Goal: Task Accomplishment & Management: Complete application form

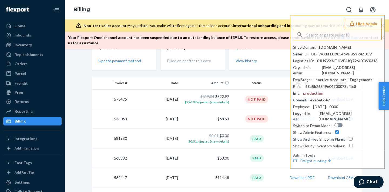
scroll to position [128, 0]
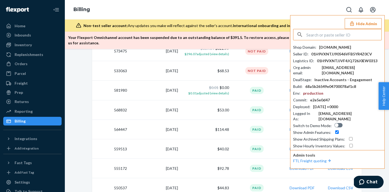
paste input "infothemilkbarcollectivecom"
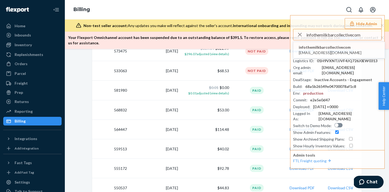
type input "infothemilkbarcollectivecom"
click at [324, 51] on span "info@themilkbarcollective.com" at bounding box center [330, 52] width 63 height 5
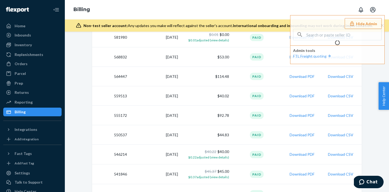
scroll to position [92, 0]
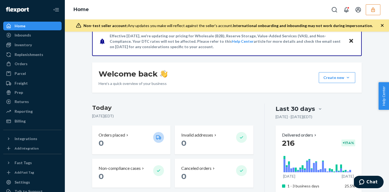
scroll to position [52, 0]
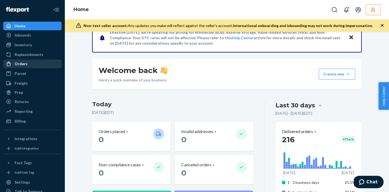
click at [29, 66] on div "Orders" at bounding box center [32, 64] width 57 height 8
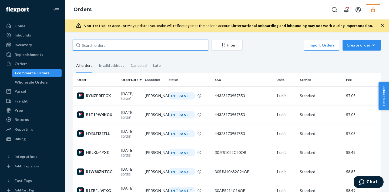
click at [91, 50] on input "text" at bounding box center [140, 45] width 135 height 11
paste input "BYGSHY3DEL"
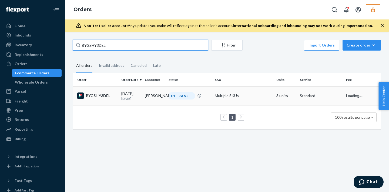
type input "BYGSHY3DEL"
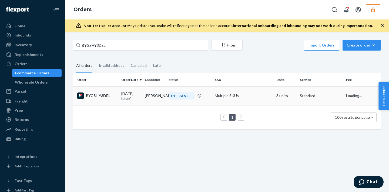
click at [171, 104] on td "IN TRANSIT" at bounding box center [190, 95] width 46 height 19
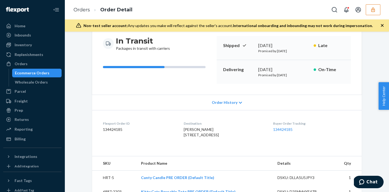
scroll to position [55, 0]
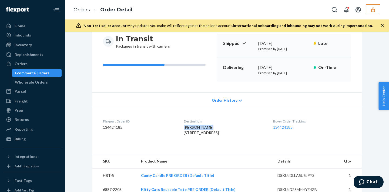
drag, startPoint x: 180, startPoint y: 127, endPoint x: 205, endPoint y: 126, distance: 24.9
click at [205, 126] on dl "Flexport Order ID 134424185 Destination Marta Fajardo 831 Cedar Lake Rd Apt 805…" at bounding box center [227, 128] width 270 height 41
copy span "Marta Fajardo"
click at [31, 65] on div "Orders" at bounding box center [32, 64] width 57 height 8
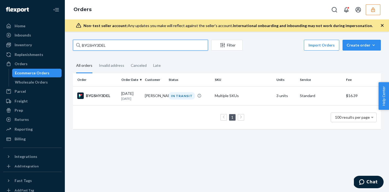
drag, startPoint x: 113, startPoint y: 45, endPoint x: 74, endPoint y: 37, distance: 40.1
click at [74, 37] on div "BYGSHY3DEL Filter Import Orders Create order Ecommerce order Removal order All …" at bounding box center [227, 112] width 324 height 160
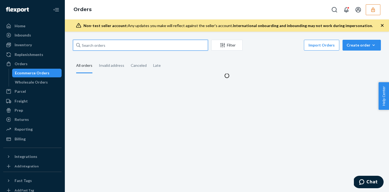
paste input "Marta Fajardo"
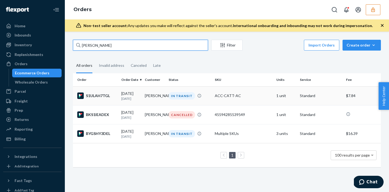
type input "Marta Fajardo"
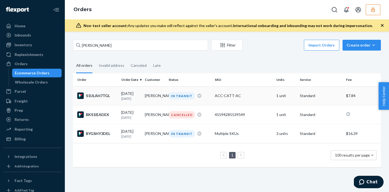
click at [142, 90] on td "08/20/2025 1 day ago" at bounding box center [131, 95] width 24 height 19
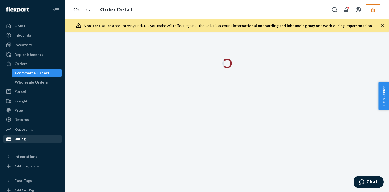
click at [37, 139] on div "Billing" at bounding box center [32, 139] width 57 height 8
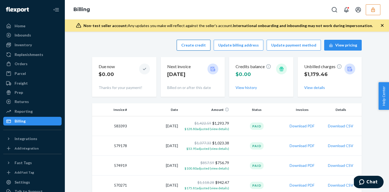
click at [194, 46] on button "Create credit" at bounding box center [194, 45] width 34 height 11
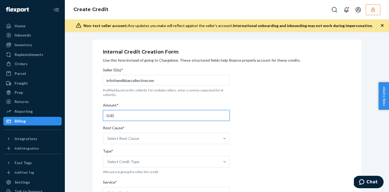
click at [122, 116] on input "0.00" at bounding box center [166, 115] width 127 height 11
type input "0"
type input "7.84"
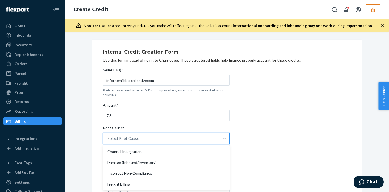
click at [123, 139] on div "Select Root Cause" at bounding box center [124, 138] width 32 height 5
click at [108, 139] on input "Root Cause* option Channel Integration focused, 1 of 29. 29 results available. …" at bounding box center [108, 138] width 1 height 5
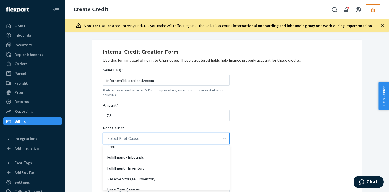
scroll to position [57, 0]
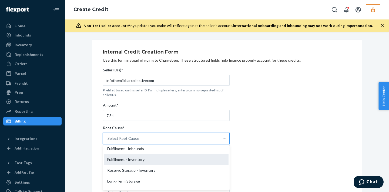
click at [137, 162] on div "Fulfillment - Inventory" at bounding box center [166, 159] width 125 height 11
click at [108, 141] on input "Root Cause* option Fulfillment - Inventory focused, 7 of 29. 29 results availab…" at bounding box center [108, 138] width 1 height 5
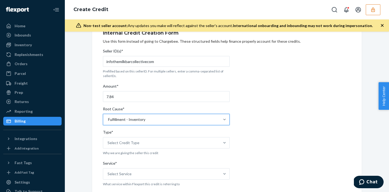
scroll to position [37, 0]
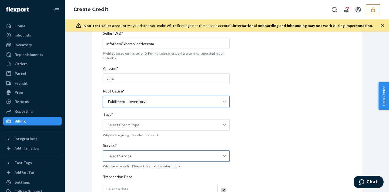
click at [133, 158] on div "Select Service" at bounding box center [161, 156] width 117 height 11
click at [108, 158] on input "Service* Select Service" at bounding box center [108, 155] width 1 height 5
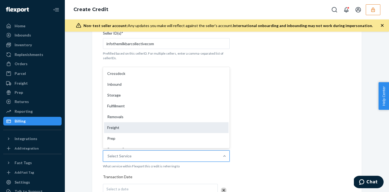
scroll to position [20, 0]
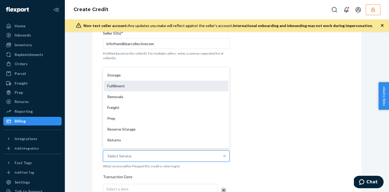
click at [122, 83] on div "Fulfillment" at bounding box center [166, 86] width 125 height 11
click at [108, 153] on input "Service* option Fulfillment focused, 4 of 10. 10 results available. Use Up and …" at bounding box center [108, 155] width 1 height 5
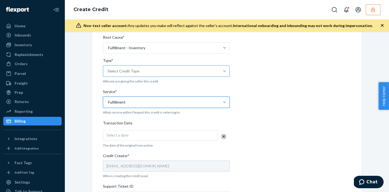
scroll to position [92, 0]
click at [116, 130] on div "Select a date" at bounding box center [160, 134] width 115 height 11
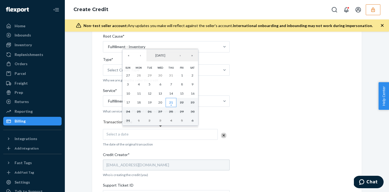
click at [172, 102] on abbr "21" at bounding box center [171, 102] width 4 height 4
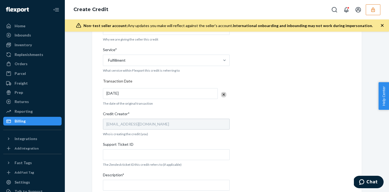
scroll to position [142, 0]
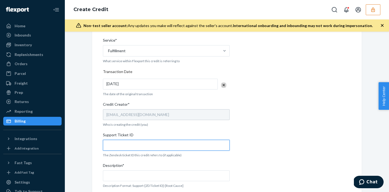
click at [146, 142] on input "Support Ticket ID" at bounding box center [166, 145] width 127 height 11
paste input "799552"
type input "799552"
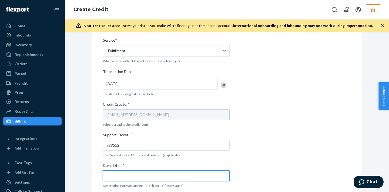
click at [132, 176] on input "Description*" at bounding box center [166, 175] width 127 height 11
paste input "799552"
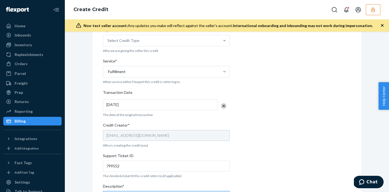
scroll to position [105, 0]
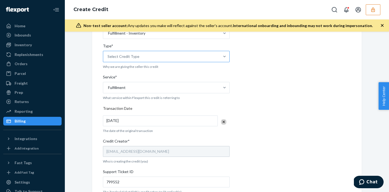
click at [142, 55] on div "Select Credit Type" at bounding box center [161, 56] width 117 height 11
click at [108, 55] on input "Type* Select Credit Type" at bounding box center [108, 56] width 1 height 5
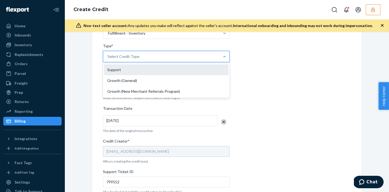
click at [134, 70] on div "Support" at bounding box center [166, 69] width 125 height 11
click at [108, 59] on input "Type* option Support focused, 1 of 3. 3 results available. Use Up and Down to c…" at bounding box center [108, 56] width 1 height 5
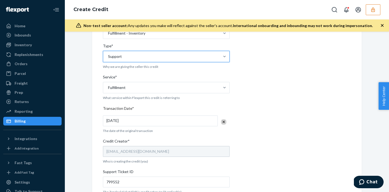
scroll to position [193, 0]
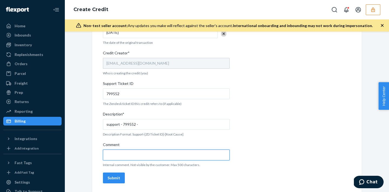
click at [118, 159] on input "Comment" at bounding box center [166, 154] width 127 height 11
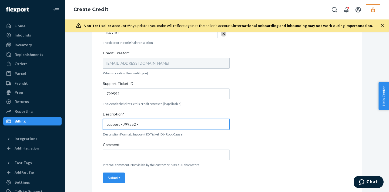
click at [149, 125] on input "support - 799552 -" at bounding box center [166, 124] width 127 height 11
type input "support - 799552 - fulfillment -inventory"
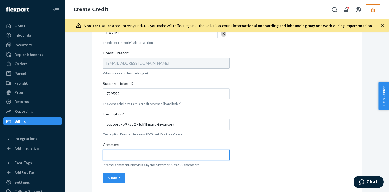
click at [139, 157] on input "Comment" at bounding box center [166, 154] width 127 height 11
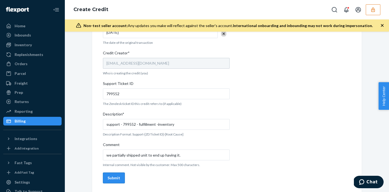
click at [111, 180] on div "Submit" at bounding box center [114, 177] width 13 height 5
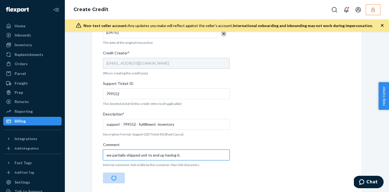
click at [178, 157] on input "we partially shipped unit to end up having it." at bounding box center [166, 154] width 127 height 11
type input "we partially shipped unit to end up having it so"
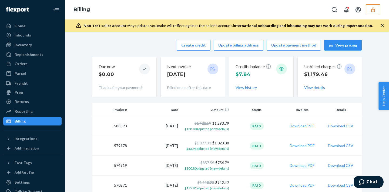
click at [369, 13] on button "button" at bounding box center [373, 9] width 15 height 11
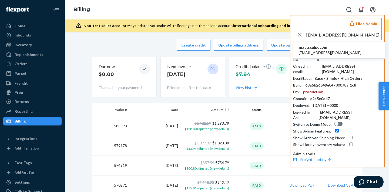
type input "will@sculpd.com"
click at [337, 49] on li "mattsculpdcom will@sculpd.com" at bounding box center [339, 50] width 91 height 16
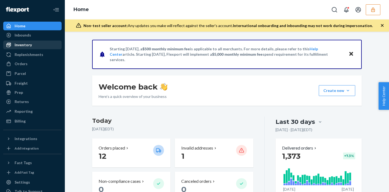
click at [34, 47] on div "Inventory" at bounding box center [32, 45] width 57 height 8
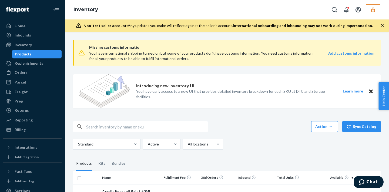
paste input "TJX-CANDLE-STICKER"
type input "TJX-CANDLE-STICKER"
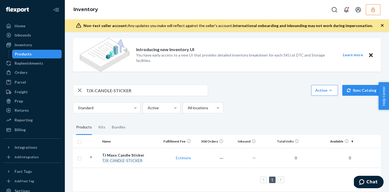
scroll to position [41, 0]
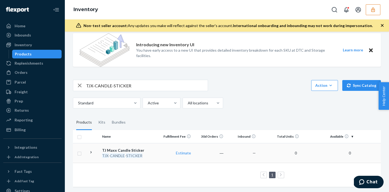
click at [152, 145] on td "TJ Maxx Candle Sticker TJX - CANDLE - STICKER" at bounding box center [130, 153] width 61 height 20
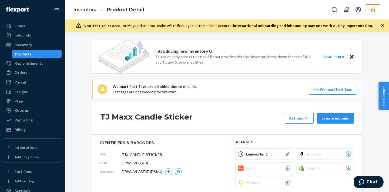
click at [129, 139] on section "identifiers & barcodes SKU TJX-CANDLE-STICKER DSKU DRWUVLGSF3E Barcodes DRWUVLG…" at bounding box center [159, 165] width 135 height 61
click at [133, 165] on span "DRWUVLGSF3E" at bounding box center [135, 162] width 27 height 5
copy span "DRWUVLGSF3E"
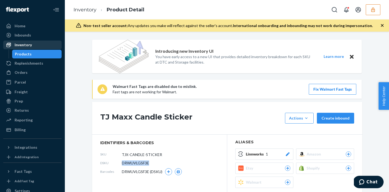
click at [33, 48] on div "Inventory" at bounding box center [32, 45] width 57 height 8
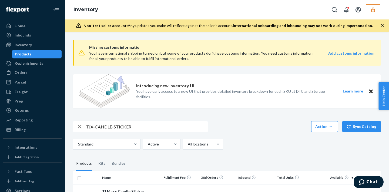
drag, startPoint x: 132, startPoint y: 126, endPoint x: 81, endPoint y: 125, distance: 51.4
click at [81, 125] on div "TJX-CANDLE-STICKER" at bounding box center [140, 126] width 135 height 11
type input "GLOSS-POTTERY-STICKER"
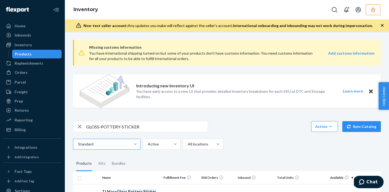
scroll to position [41, 0]
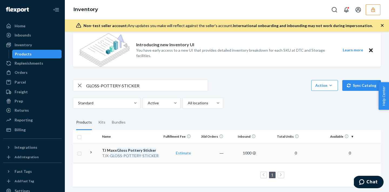
click at [164, 147] on td "Estimate" at bounding box center [177, 153] width 32 height 20
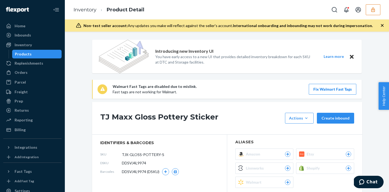
click at [124, 161] on span "DDSVJ4L9974" at bounding box center [134, 162] width 24 height 5
copy span "DDSVJ4L9974"
click at [39, 43] on div "Inventory" at bounding box center [32, 45] width 57 height 8
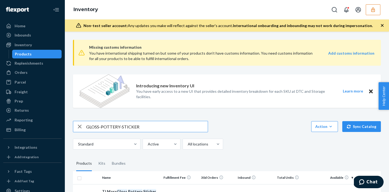
click at [78, 125] on icon "button" at bounding box center [79, 126] width 6 height 11
click at [89, 127] on input "text" at bounding box center [147, 126] width 122 height 11
paste input "TJX-POTTERY-STICKER"
type input "TJX-POTTERY-STICKER"
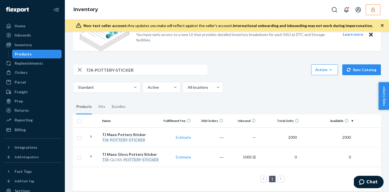
scroll to position [61, 0]
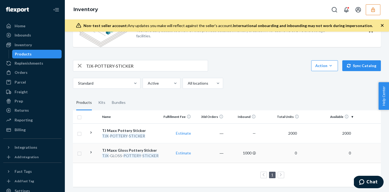
click at [161, 153] on td "Estimate" at bounding box center [177, 153] width 32 height 20
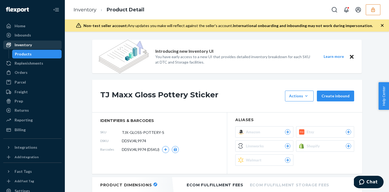
click at [29, 46] on div "Inventory" at bounding box center [23, 44] width 17 height 5
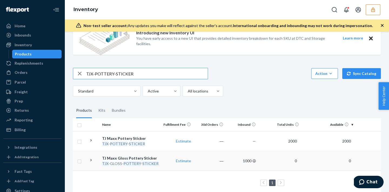
scroll to position [53, 0]
click at [154, 144] on div "TJX - POTTERY - STICKER" at bounding box center [130, 143] width 56 height 5
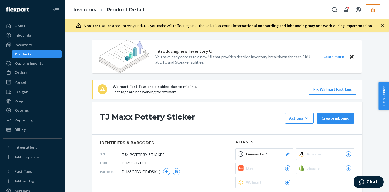
click at [131, 164] on span "DH63GFB3JDF" at bounding box center [134, 162] width 25 height 5
copy span "DH63GFB3JDF"
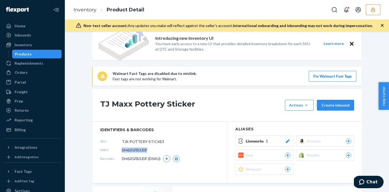
scroll to position [14, 0]
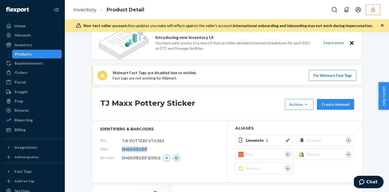
click at [373, 15] on div "Inventory Product Detail" at bounding box center [227, 9] width 324 height 19
click at [372, 11] on icon "button" at bounding box center [373, 9] width 4 height 5
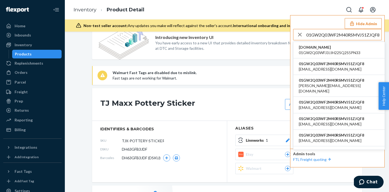
type input "01GW2Q03WF2M40RSMVJ51ZJQF8"
click at [320, 46] on span "v12-trackside.myshopify.com" at bounding box center [330, 47] width 62 height 5
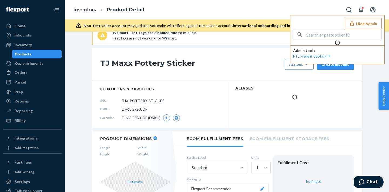
scroll to position [0, 0]
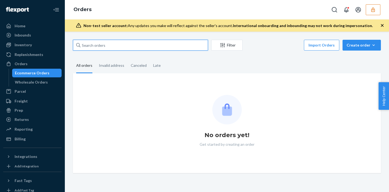
click at [149, 46] on input "text" at bounding box center [140, 45] width 135 height 11
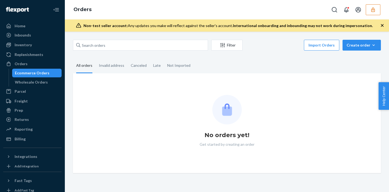
click at [370, 11] on button "button" at bounding box center [373, 9] width 15 height 11
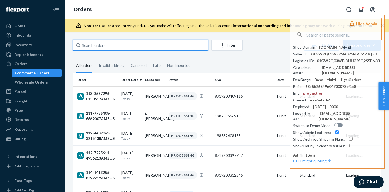
click at [128, 42] on input "text" at bounding box center [140, 45] width 135 height 11
paste input "S1WTCXXWLX"
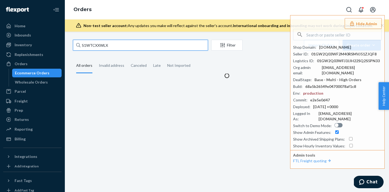
type input "S1WTCXXWLX"
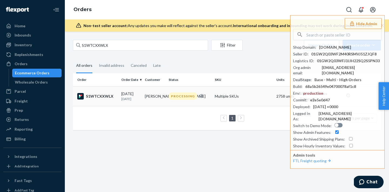
click at [142, 99] on td "07/24/2025 28 days ago" at bounding box center [131, 96] width 24 height 20
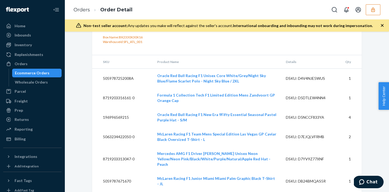
scroll to position [18563, 0]
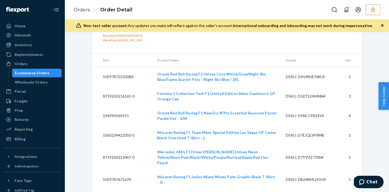
drag, startPoint x: 131, startPoint y: 106, endPoint x: 99, endPoint y: 105, distance: 31.9
click at [372, 12] on icon "button" at bounding box center [373, 9] width 4 height 5
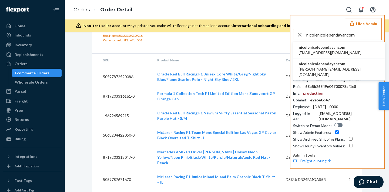
type input "nicolenicolebendayancom"
click at [353, 48] on li "nicolenicolebendayancom hello@nicolebendayan.com" at bounding box center [339, 50] width 91 height 16
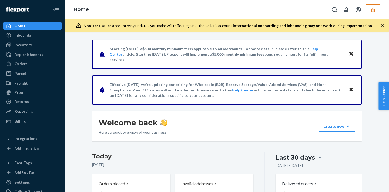
click at [371, 15] on button "button" at bounding box center [373, 9] width 15 height 11
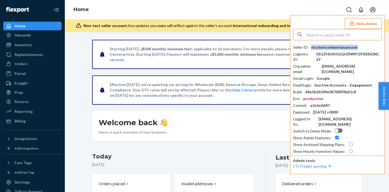
click at [347, 45] on div "nicolenicolebendayancom" at bounding box center [334, 47] width 46 height 5
copy div "nicolenicolebendayancom"
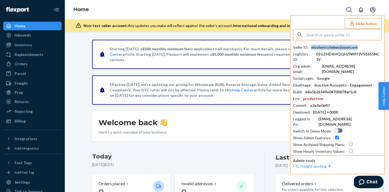
click at [318, 37] on input "text" at bounding box center [344, 34] width 75 height 11
paste input "diegoclutchchargercom"
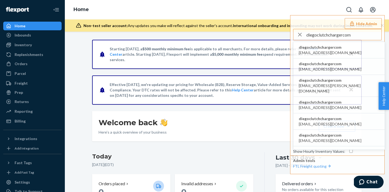
type input "diegoclutchchargercom"
click at [318, 49] on span "diegoclutchchargercom" at bounding box center [330, 47] width 63 height 5
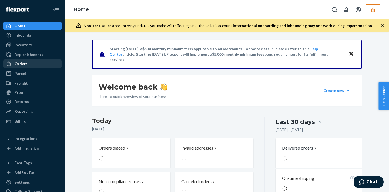
click at [26, 61] on div "Orders" at bounding box center [21, 63] width 13 height 5
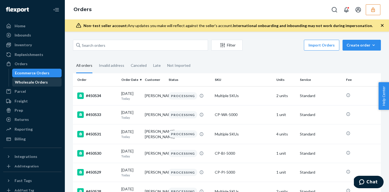
click at [47, 82] on div "Wholesale Orders" at bounding box center [37, 82] width 49 height 8
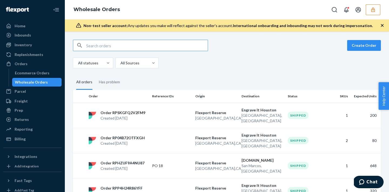
paste input "RPHZUF9A4NU87"
type input "RPHZUF9A4NU87"
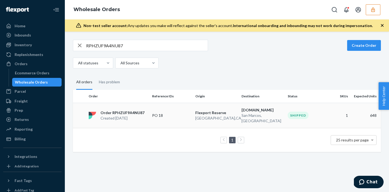
click at [224, 115] on p "San Bernardino , CA" at bounding box center [216, 117] width 42 height 5
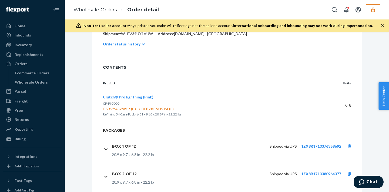
scroll to position [130, 0]
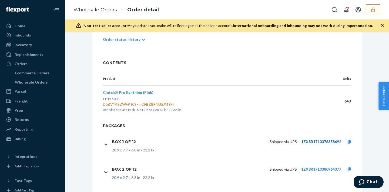
click at [310, 140] on link "1ZX8R1710376358692" at bounding box center [321, 141] width 40 height 5
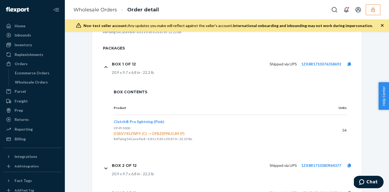
click at [317, 161] on div "Shipped via UPS 1ZX8R1710380964377" at bounding box center [249, 165] width 217 height 11
click at [316, 165] on link "1ZX8R1710380964377" at bounding box center [321, 165] width 40 height 5
click at [373, 15] on button "button" at bounding box center [373, 9] width 15 height 11
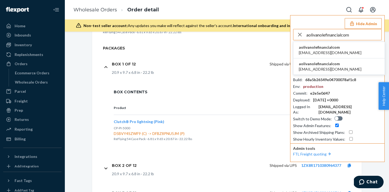
type input "aolivanolefinancialcom"
click at [318, 49] on span "aolivanolefinancialcom" at bounding box center [330, 47] width 63 height 5
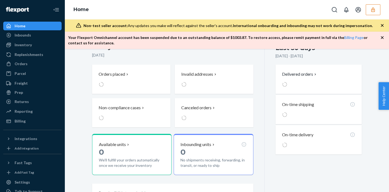
scroll to position [254, 0]
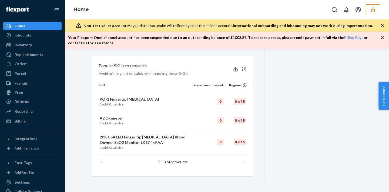
click at [31, 127] on div "Home Inbounds Shipping Plans Problems Inventory Products Replenishments Orders …" at bounding box center [32, 96] width 65 height 192
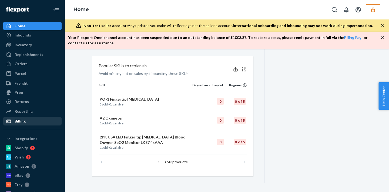
click at [31, 123] on div "Billing" at bounding box center [32, 121] width 57 height 8
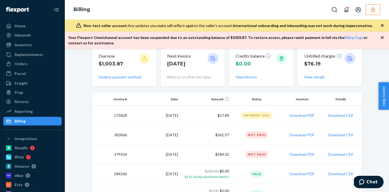
scroll to position [30, 0]
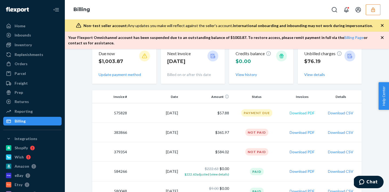
click at [304, 112] on button "Download PDF" at bounding box center [302, 112] width 25 height 5
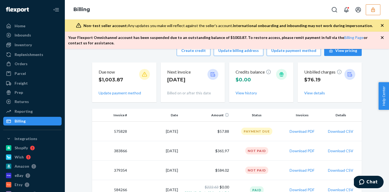
scroll to position [0, 0]
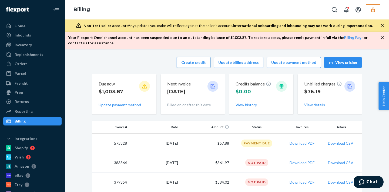
click at [202, 62] on button "Create credit" at bounding box center [194, 62] width 34 height 11
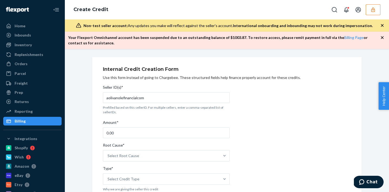
click at [127, 131] on input "0.00" at bounding box center [166, 132] width 127 height 11
type input "0"
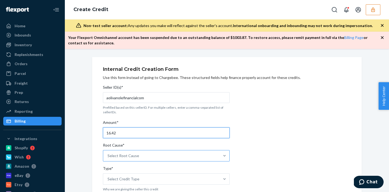
type input "16.42"
click at [129, 154] on div "Select Root Cause" at bounding box center [124, 155] width 32 height 5
click at [108, 154] on input "Root Cause* Select Root Cause" at bounding box center [108, 155] width 1 height 5
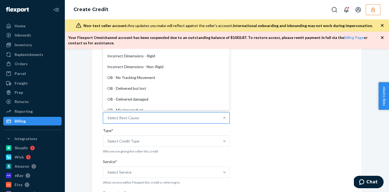
scroll to position [235, 0]
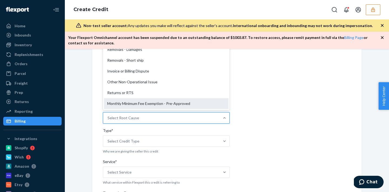
click at [135, 101] on div "Monthly Minimum Fee Exemption - Pre-Approved" at bounding box center [166, 103] width 125 height 11
click at [108, 115] on input "Root Cause* option Monthly Minimum Fee Exemption - Pre-Approved focused, 29 of …" at bounding box center [108, 117] width 1 height 5
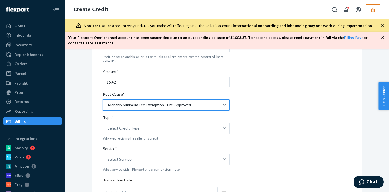
scroll to position [52, 0]
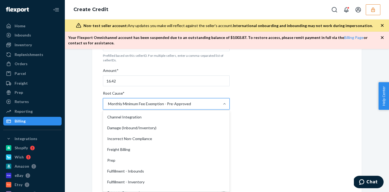
click at [134, 100] on div "Monthly Minimum Fee Exemption - Pre-Approved" at bounding box center [161, 103] width 117 height 11
click at [108, 101] on input "Root Cause* option Monthly Minimum Fee Exemption - Pre-Approved, selected. opti…" at bounding box center [108, 103] width 1 height 5
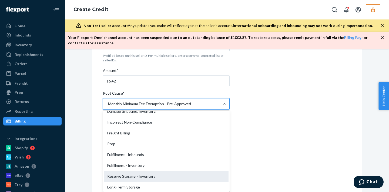
scroll to position [20, 0]
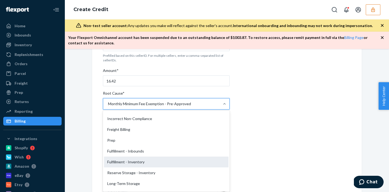
click at [132, 160] on div "Fulfillment - Inventory" at bounding box center [166, 162] width 125 height 11
click at [108, 106] on input "Root Cause* option Monthly Minimum Fee Exemption - Pre-Approved, selected. opti…" at bounding box center [108, 103] width 1 height 5
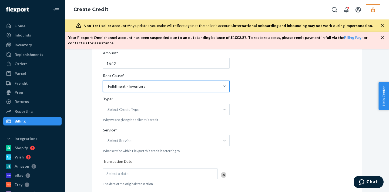
scroll to position [71, 0]
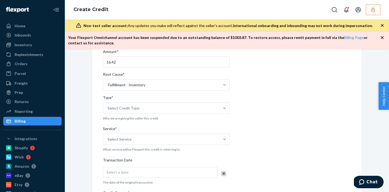
click at [138, 115] on div "Seller ID(s)* aolivanolefinancialcom Prefilled based on this sellerID. For mult…" at bounding box center [166, 169] width 127 height 314
click at [137, 109] on div "Select Credit Type" at bounding box center [124, 107] width 32 height 5
click at [108, 109] on input "Type* Select Credit Type" at bounding box center [108, 107] width 1 height 5
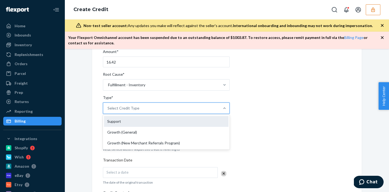
click at [128, 122] on div "Support" at bounding box center [166, 121] width 125 height 11
click at [108, 111] on input "Type* option Support focused, 1 of 3. 3 results available. Use Up and Down to c…" at bounding box center [108, 107] width 1 height 5
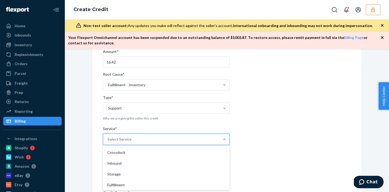
click at [127, 141] on div "Select Service" at bounding box center [120, 139] width 24 height 5
click at [108, 141] on input "Service* option Crossdock focused, 1 of 10. 10 results available. Use Up and Do…" at bounding box center [108, 139] width 1 height 5
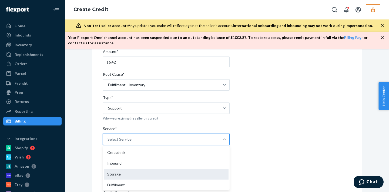
scroll to position [21, 0]
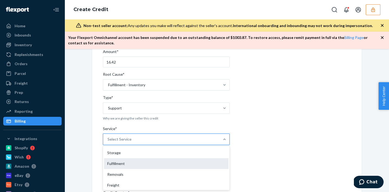
click at [120, 166] on div "Fulfillment" at bounding box center [166, 163] width 125 height 11
click at [108, 142] on input "Service* option Fulfillment focused, 4 of 10. 10 results available. Use Up and …" at bounding box center [108, 139] width 1 height 5
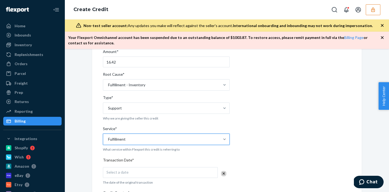
click at [127, 141] on div "Fulfillment" at bounding box center [161, 139] width 117 height 11
click at [108, 141] on input "Service* option Fulfillment, selected. 0 results available. Select is focused ,…" at bounding box center [108, 139] width 1 height 5
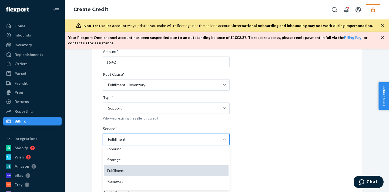
scroll to position [16, 0]
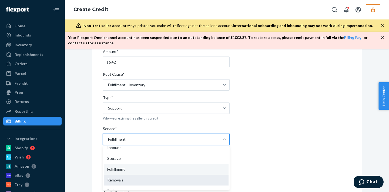
click at [121, 178] on div "Removals" at bounding box center [166, 180] width 125 height 11
click at [108, 142] on input "Service* option Fulfillment, selected. option Removals focused, 5 of 10. 10 res…" at bounding box center [108, 139] width 1 height 5
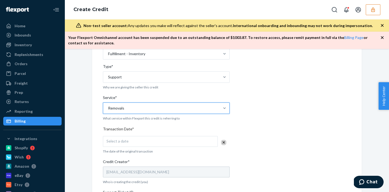
scroll to position [115, 0]
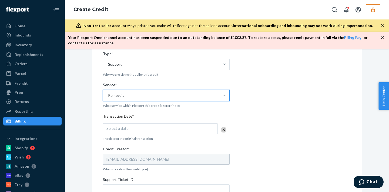
click at [125, 132] on div "Select a date" at bounding box center [160, 128] width 115 height 11
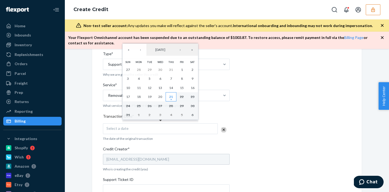
click at [170, 96] on abbr "21" at bounding box center [171, 97] width 4 height 4
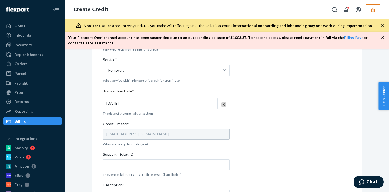
scroll to position [172, 0]
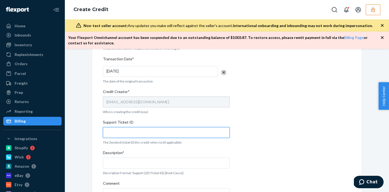
click at [133, 129] on input "Support Ticket ID" at bounding box center [166, 132] width 127 height 11
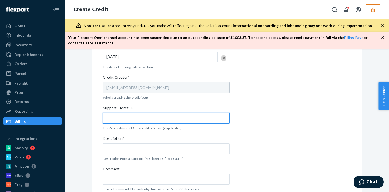
scroll to position [187, 0]
paste input "798723"
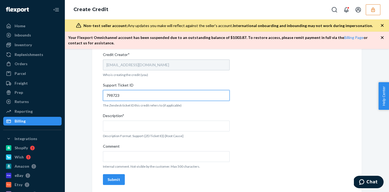
scroll to position [209, 0]
type input "798723"
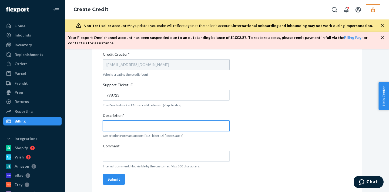
click at [141, 122] on input "Description*" at bounding box center [166, 125] width 127 height 11
paste input "798723"
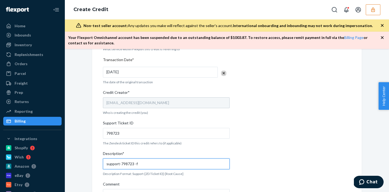
scroll to position [211, 0]
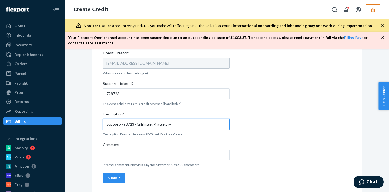
type input "support-798723 -fulfilment -inventory"
click at [131, 161] on div "Seller ID(s)* aolivanolefinancialcom Prefilled based on this sellerID. For mult…" at bounding box center [166, 29] width 127 height 314
click at [139, 160] on div "Seller ID(s)* aolivanolefinancialcom Prefilled based on this sellerID. For mult…" at bounding box center [166, 29] width 127 height 314
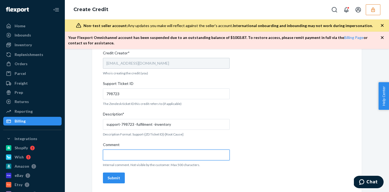
click at [139, 160] on input "Comment" at bounding box center [166, 154] width 127 height 11
type input "30% off of removal order"
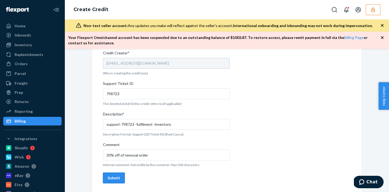
click at [116, 182] on button "Submit" at bounding box center [114, 177] width 22 height 11
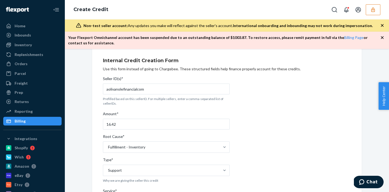
scroll to position [0, 0]
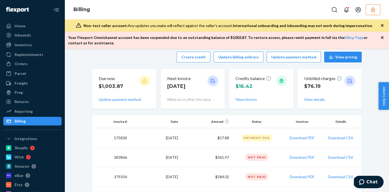
scroll to position [5, 0]
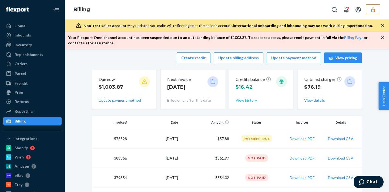
click at [247, 102] on button "View history" at bounding box center [246, 100] width 21 height 5
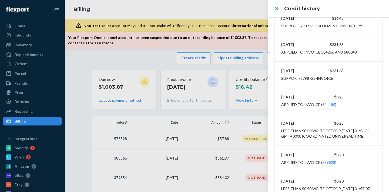
scroll to position [0, 0]
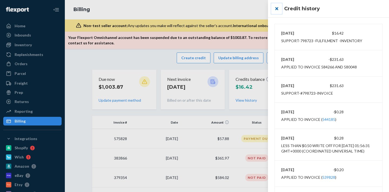
click at [278, 10] on button "close" at bounding box center [276, 8] width 11 height 11
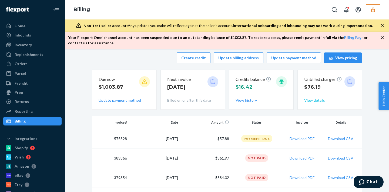
click at [316, 102] on button "View details" at bounding box center [314, 100] width 21 height 5
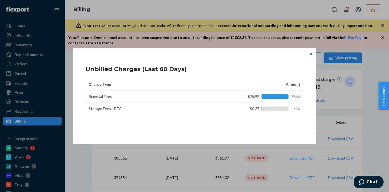
click at [309, 54] on button "Close" at bounding box center [310, 54] width 5 height 6
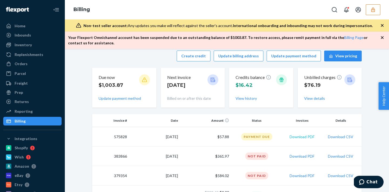
scroll to position [6, 0]
click at [208, 59] on button "Create credit" at bounding box center [194, 56] width 34 height 11
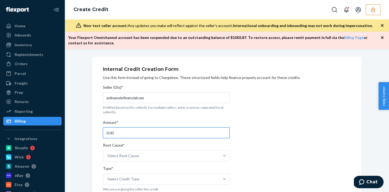
click at [146, 134] on input "0.00" at bounding box center [166, 132] width 127 height 11
type input "0"
type input "76.19"
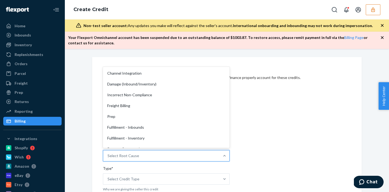
click at [141, 155] on div "Select Root Cause" at bounding box center [161, 155] width 117 height 11
click at [108, 155] on input "Root Cause* option Channel Integration focused, 1 of 29. 29 results available. …" at bounding box center [108, 155] width 1 height 5
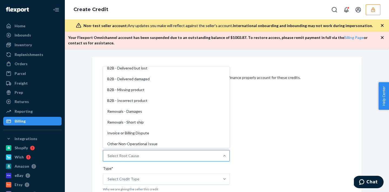
scroll to position [235, 0]
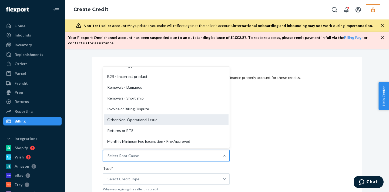
click at [131, 117] on div "Other Non-Operational Issue" at bounding box center [166, 119] width 125 height 11
click at [108, 153] on input "Root Cause* option Other Non-Operational Issue focused, 27 of 29. 29 results av…" at bounding box center [108, 155] width 1 height 5
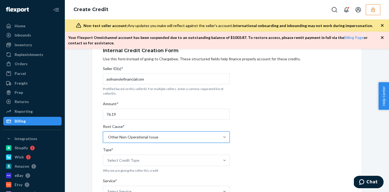
scroll to position [34, 0]
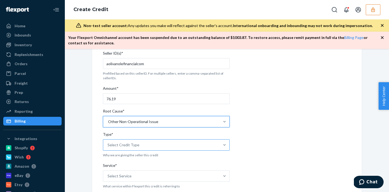
click at [120, 147] on div "Select Credit Type" at bounding box center [124, 144] width 32 height 5
click at [108, 147] on input "Type* Select Credit Type" at bounding box center [108, 144] width 1 height 5
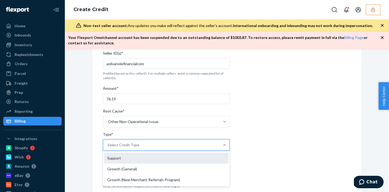
click at [118, 157] on div "Support" at bounding box center [166, 158] width 125 height 11
click at [108, 148] on input "Type* option Support focused, 1 of 3. 3 results available. Use Up and Down to c…" at bounding box center [108, 144] width 1 height 5
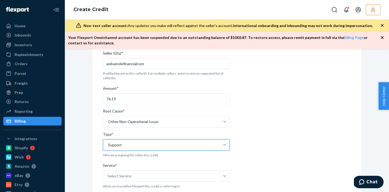
scroll to position [91, 0]
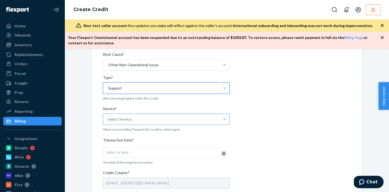
click at [118, 123] on div "Select Service" at bounding box center [161, 119] width 117 height 11
click at [108, 122] on input "Service* Select Service" at bounding box center [108, 119] width 1 height 5
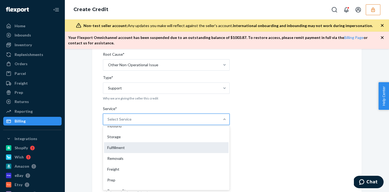
scroll to position [19, 0]
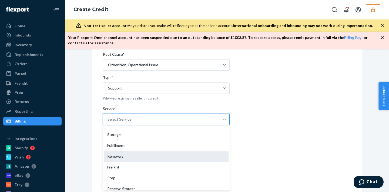
click at [115, 159] on div "Removals" at bounding box center [166, 156] width 125 height 11
click at [108, 122] on input "Service* option Removals focused, 5 of 10. 10 results available. Use Up and Dow…" at bounding box center [108, 119] width 1 height 5
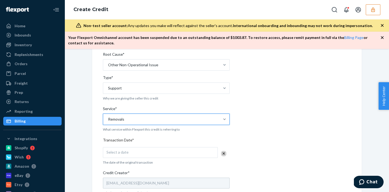
scroll to position [117, 0]
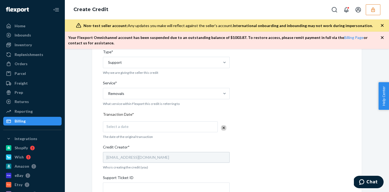
click at [115, 129] on div "Select a date" at bounding box center [160, 126] width 115 height 11
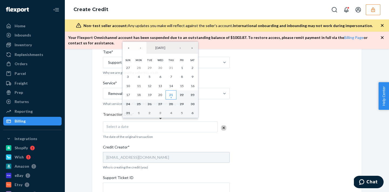
click at [167, 94] on button "21" at bounding box center [171, 94] width 11 height 9
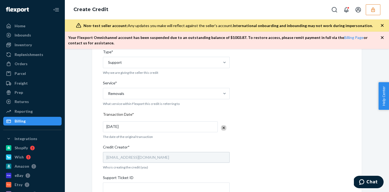
scroll to position [179, 0]
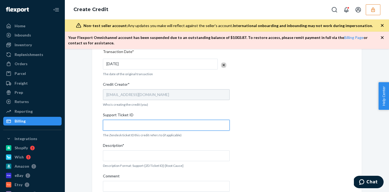
click at [125, 128] on input "Support Ticket ID" at bounding box center [166, 125] width 127 height 11
paste input "798723"
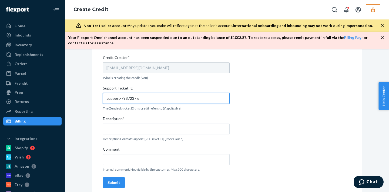
scroll to position [211, 0]
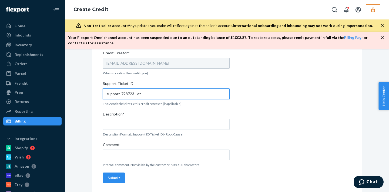
drag, startPoint x: 134, startPoint y: 94, endPoint x: 152, endPoint y: 95, distance: 18.1
click at [152, 95] on input "support-798723 - ot" at bounding box center [166, 93] width 127 height 11
click at [141, 94] on input "support-798723 - ot" at bounding box center [166, 93] width 127 height 11
drag, startPoint x: 106, startPoint y: 93, endPoint x: 147, endPoint y: 94, distance: 40.0
click at [147, 94] on input "support-798723 - other" at bounding box center [166, 93] width 127 height 11
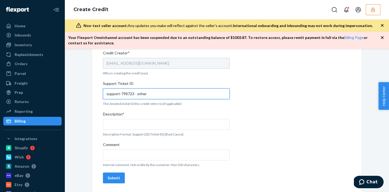
type input "support-798723 - other"
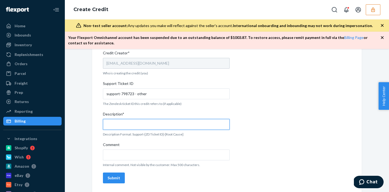
click at [146, 126] on input "Description*" at bounding box center [166, 124] width 127 height 11
paste input "support-798723 - other"
type input "support-798723 - other"
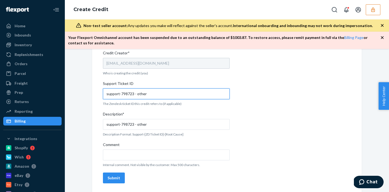
click at [122, 94] on input "support-798723 - other" at bounding box center [166, 93] width 127 height 11
drag, startPoint x: 121, startPoint y: 94, endPoint x: 103, endPoint y: 93, distance: 17.8
click at [103, 93] on input "support-798723 - other" at bounding box center [166, 93] width 127 height 11
drag, startPoint x: 119, startPoint y: 94, endPoint x: 148, endPoint y: 95, distance: 28.9
click at [148, 95] on input "798723 - other" at bounding box center [166, 93] width 127 height 11
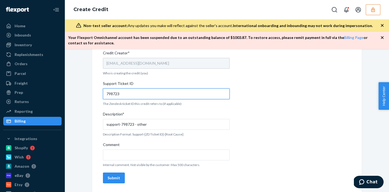
type input "798723"
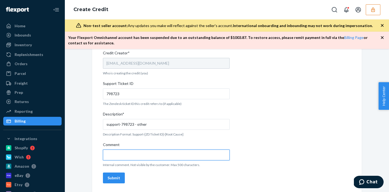
click at [141, 154] on input "Comment" at bounding box center [166, 154] width 127 height 11
type input "w"
type input "h"
type input "f"
type input "crediting the disposal for units that she disposed."
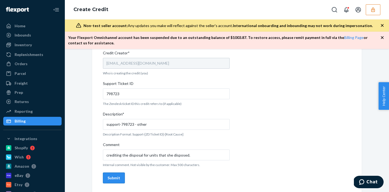
click at [117, 178] on div "Submit" at bounding box center [114, 177] width 13 height 5
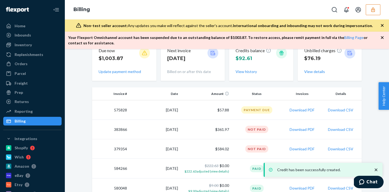
scroll to position [44, 0]
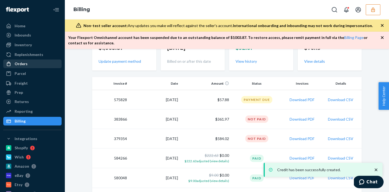
click at [30, 66] on div "Orders" at bounding box center [32, 64] width 57 height 8
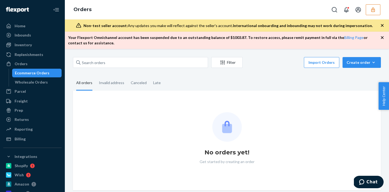
click at [377, 13] on button "button" at bounding box center [373, 9] width 15 height 11
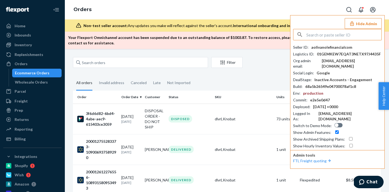
click at [360, 21] on button "Hide Admin" at bounding box center [363, 23] width 37 height 11
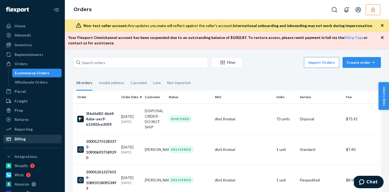
click at [28, 142] on div "Billing" at bounding box center [32, 139] width 57 height 8
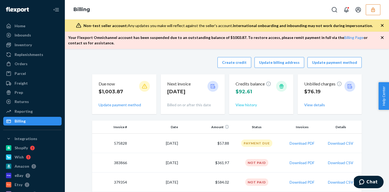
click at [252, 106] on button "View history" at bounding box center [246, 104] width 21 height 5
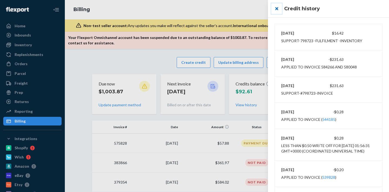
click at [275, 7] on button "close" at bounding box center [276, 8] width 11 height 11
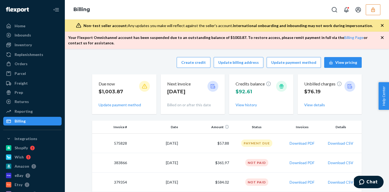
click at [370, 10] on button "button" at bounding box center [373, 9] width 15 height 11
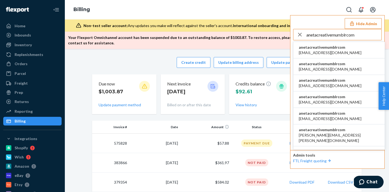
type input "anetacreativemumblrcom"
click at [337, 46] on span "anetacreativemumblrcom" at bounding box center [330, 47] width 63 height 5
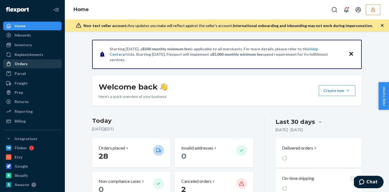
click at [48, 66] on div "Orders" at bounding box center [32, 64] width 57 height 8
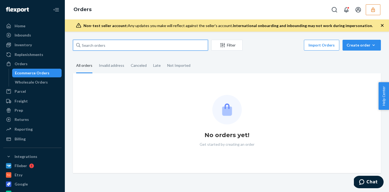
click at [102, 46] on input "text" at bounding box center [140, 45] width 135 height 11
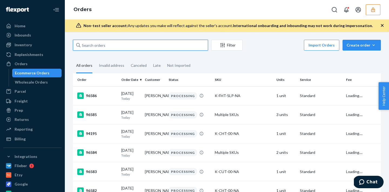
paste input "131134782"
type input "131134782"
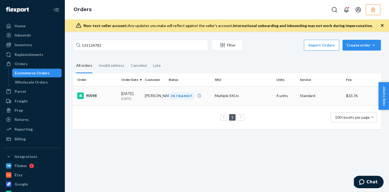
click at [161, 89] on td "[PERSON_NAME]" at bounding box center [155, 95] width 24 height 19
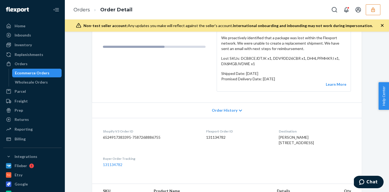
scroll to position [19, 0]
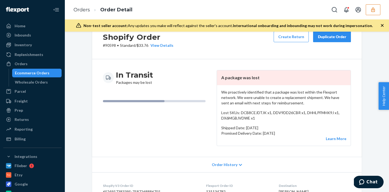
click at [372, 11] on icon "button" at bounding box center [373, 9] width 5 height 5
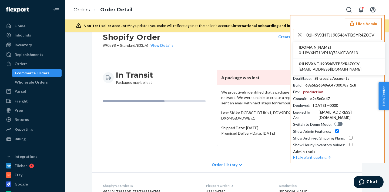
type input "01H9VXNTJJ90546VFB5YR4Z0CV"
click at [331, 47] on span "[DOMAIN_NAME]" at bounding box center [328, 47] width 59 height 5
